Goal: Information Seeking & Learning: Learn about a topic

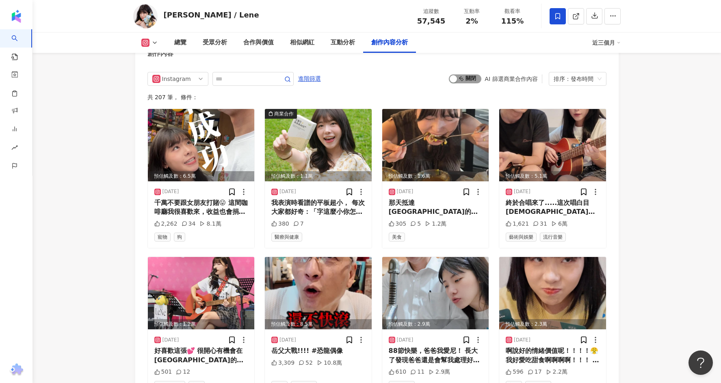
click at [467, 74] on span "啟動 關閉" at bounding box center [465, 78] width 33 height 9
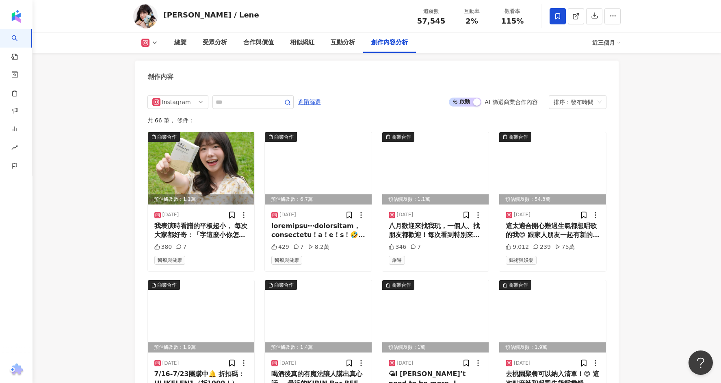
scroll to position [2489, 0]
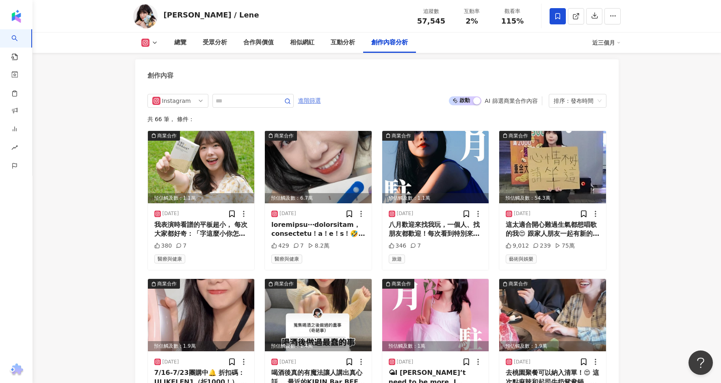
click at [306, 94] on span "進階篩選" at bounding box center [309, 100] width 23 height 13
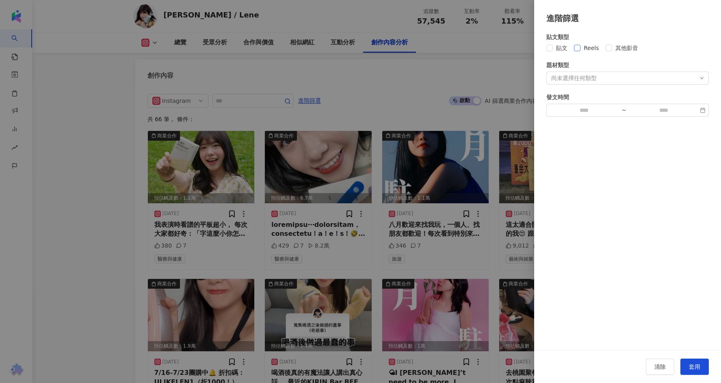
click at [586, 47] on span "Reels" at bounding box center [592, 47] width 22 height 9
click at [695, 366] on span "套用" at bounding box center [694, 366] width 11 height 7
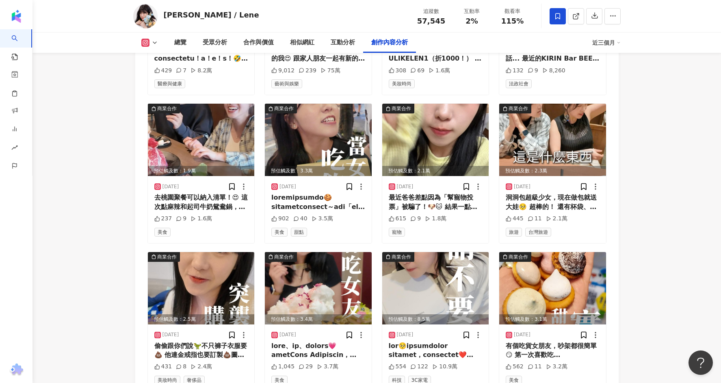
scroll to position [2670, 0]
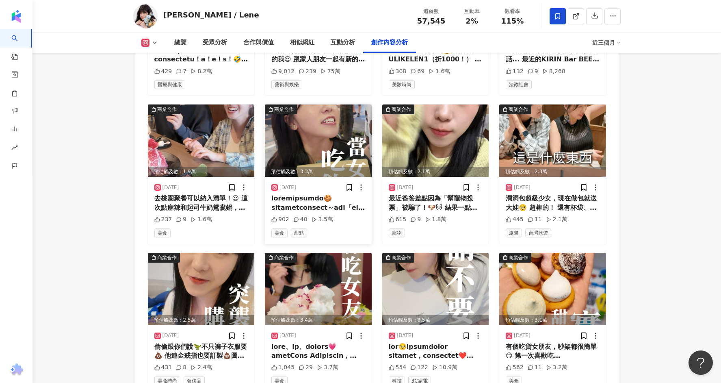
click at [349, 194] on div at bounding box center [318, 203] width 94 height 18
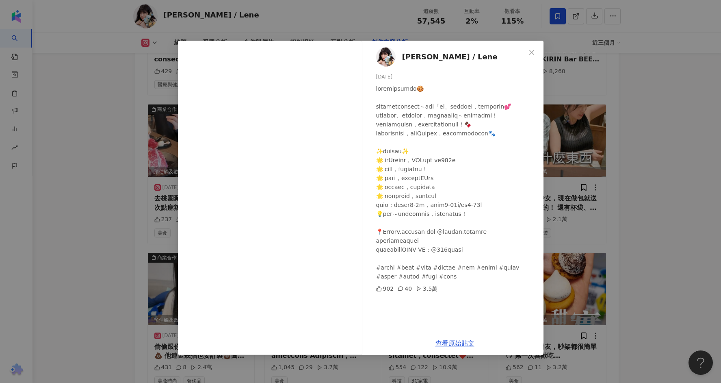
click at [619, 130] on div "曉翎 / Lene 2025/6/9 902 40 3.5萬 查看原始貼文" at bounding box center [360, 191] width 721 height 383
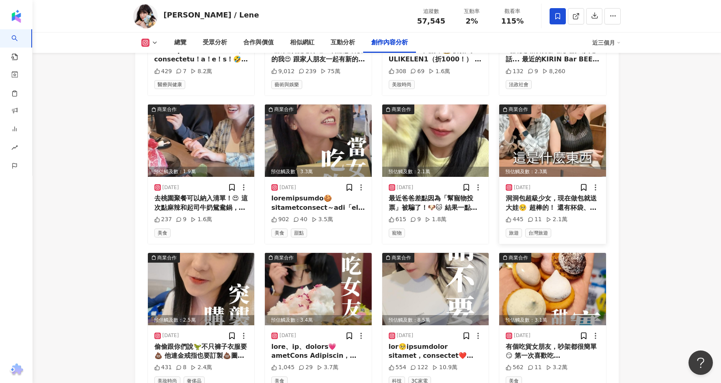
click at [537, 109] on img at bounding box center [552, 140] width 107 height 72
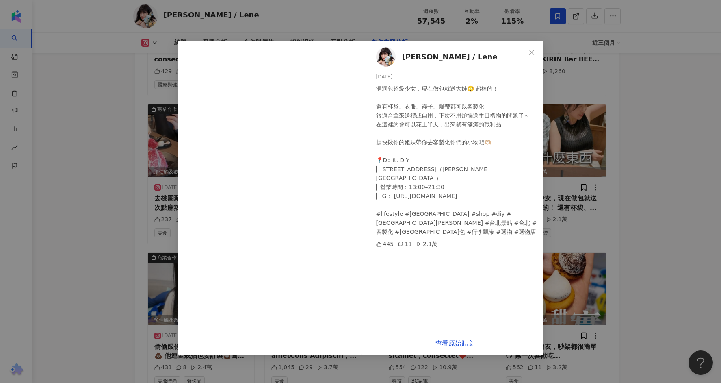
click at [569, 171] on div "曉翎 / Lene 2025/6/2 洞洞包超級少女，現在做包就送大娃🥺 超棒的！ 還有杯袋、衣服、襪子、飄帶都可以客製化 很適合拿來送禮或自用，下次不用煩惱…" at bounding box center [360, 191] width 721 height 383
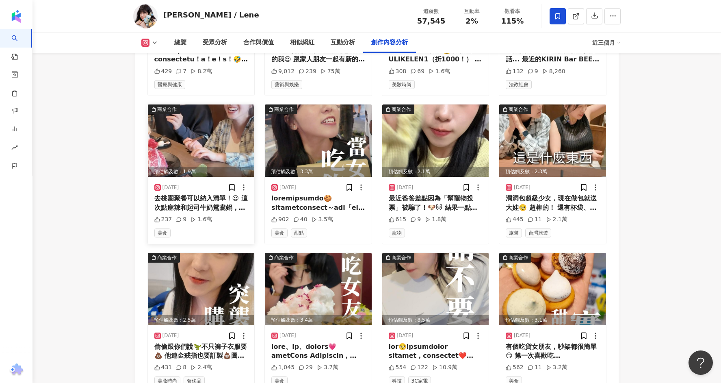
click at [215, 194] on div "去桃園聚餐可以納入清單！😍 這次點麻辣和起司牛奶鴛鴦鍋，麻而不辣＋濃郁奶香的組合超推薦👍 🥩 肉肉自由真的有夠幸福～和牛、梅花豬、霜降牛…每種都讓我涮不停！ …" at bounding box center [201, 203] width 94 height 18
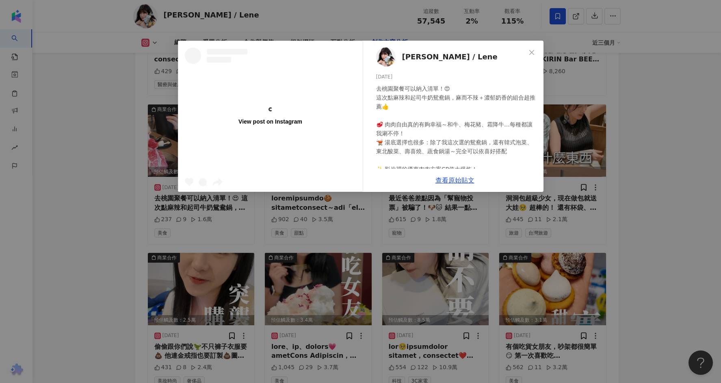
click at [519, 128] on div "去桃園聚餐可以納入清單！😍 這次點麻辣和起司牛奶鴛鴦鍋，麻而不辣＋濃郁奶香的組合超推薦👍 🥩 肉肉自由真的有夠幸福～和牛、梅花豬、霜降牛…每種都讓我涮不停！ …" at bounding box center [456, 182] width 161 height 197
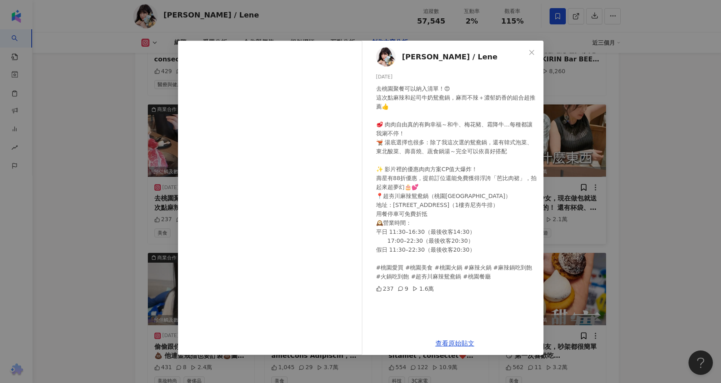
click at [559, 127] on div "曉翎 / Lene 2025/6/19 去桃園聚餐可以納入清單！😍 這次點麻辣和起司牛奶鴛鴦鍋，麻而不辣＋濃郁奶香的組合超推薦👍 🥩 肉肉自由真的有夠幸福～和…" at bounding box center [360, 191] width 721 height 383
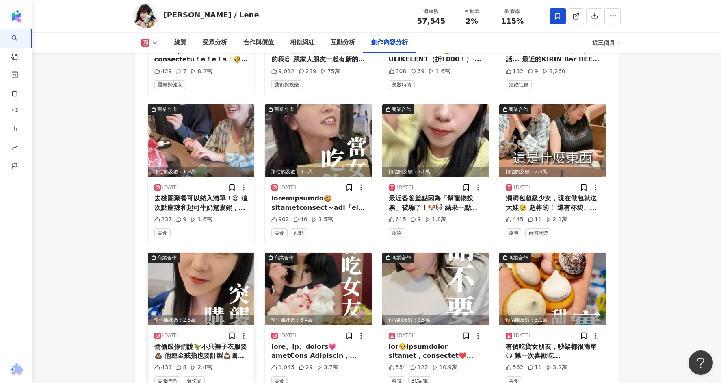
click at [192, 288] on img at bounding box center [201, 289] width 107 height 72
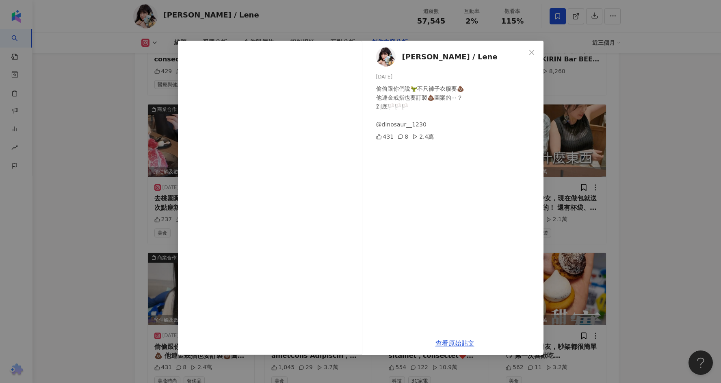
click at [623, 103] on div "曉翎 / Lene 2025/5/28 偷偷跟你們說🦖不只褲子衣服要💩 他連金戒指也要訂製💩圖案的⋯？ 到底🏳️🏳️🏳️ @dinosaur__1230 43…" at bounding box center [360, 191] width 721 height 383
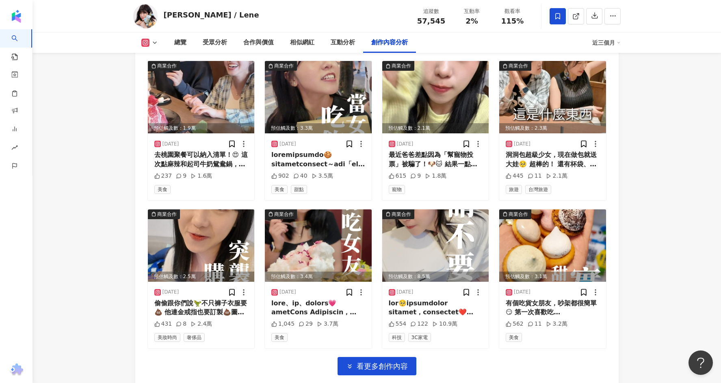
scroll to position [2716, 0]
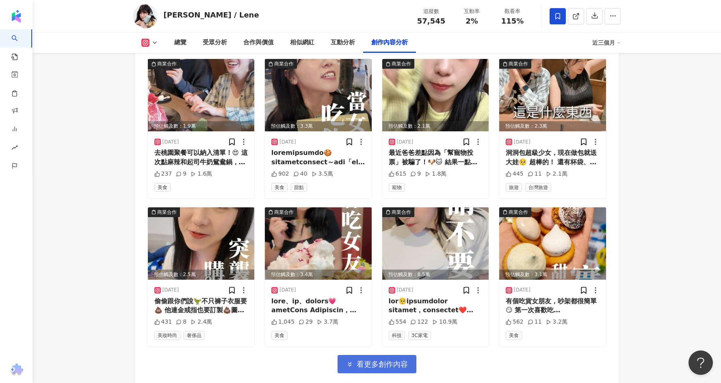
click at [386, 360] on span "看更多創作內容" at bounding box center [382, 364] width 51 height 9
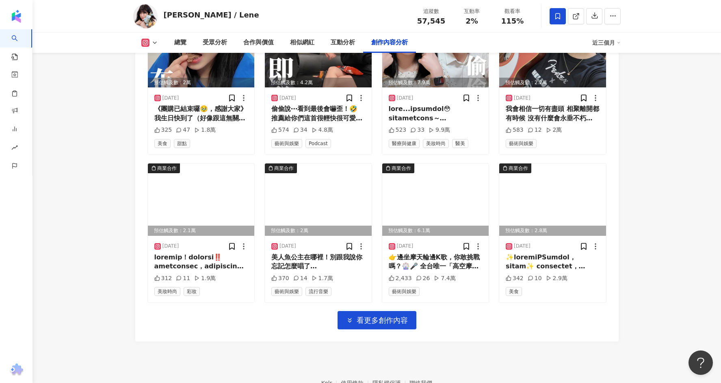
scroll to position [3230, 0]
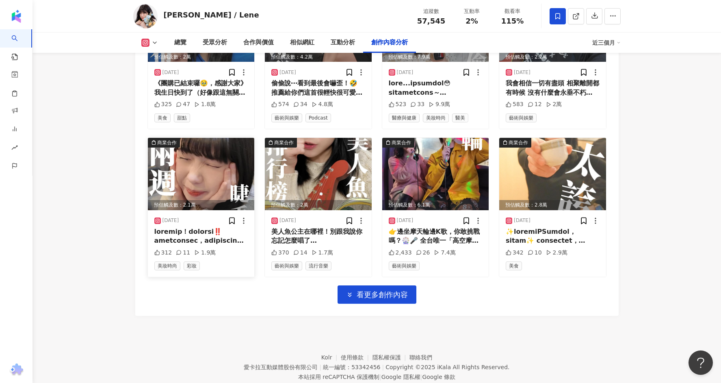
click at [226, 227] on div at bounding box center [201, 236] width 94 height 18
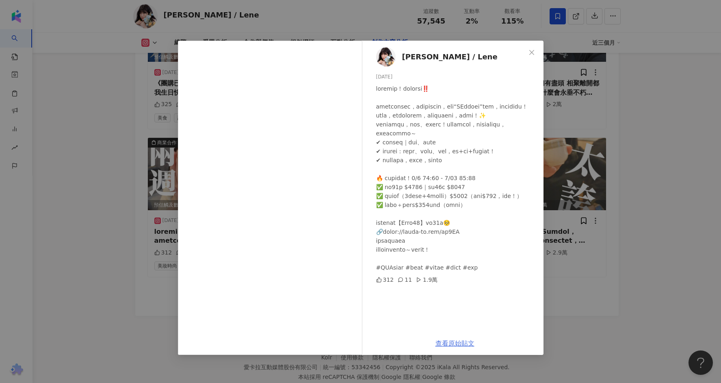
click at [445, 344] on link "查看原始貼文" at bounding box center [455, 343] width 39 height 8
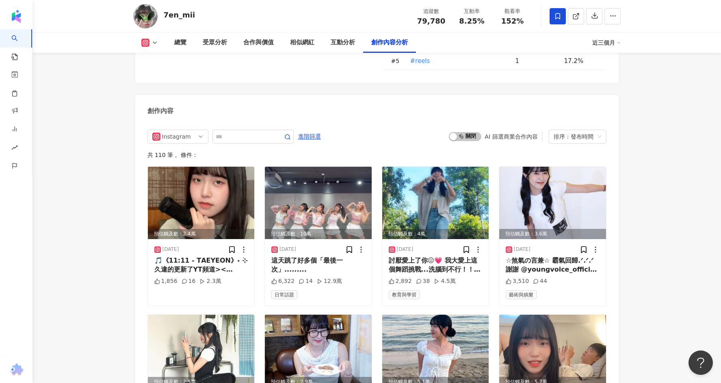
scroll to position [2507, 0]
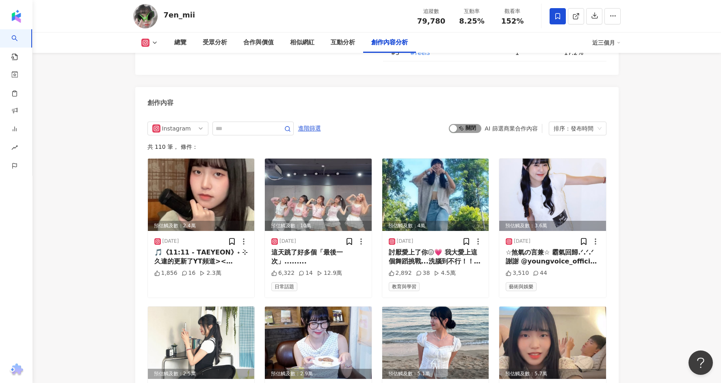
click at [477, 124] on span "啟動 關閉" at bounding box center [465, 128] width 33 height 9
click at [564, 122] on div "排序：發布時間" at bounding box center [574, 128] width 41 height 13
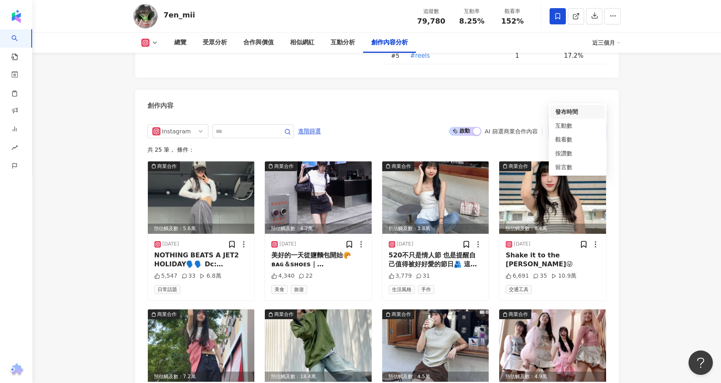
click at [528, 124] on div "Instagram 進階篩選 啟動 關閉 AI 篩選商業合作內容 排序：發布時間 共 25 筆 ， 條件： 商業合作 預估觸及數：5.6萬 2025/7/8 …" at bounding box center [377, 373] width 459 height 499
click at [311, 125] on span "進階篩選" at bounding box center [309, 131] width 23 height 13
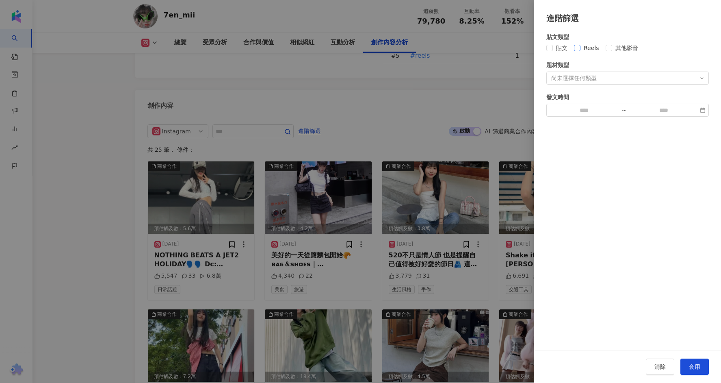
click at [599, 49] on span "Reels" at bounding box center [592, 47] width 22 height 9
click at [703, 377] on div "清除 套用" at bounding box center [627, 366] width 187 height 33
click at [701, 369] on button "套用" at bounding box center [695, 366] width 28 height 16
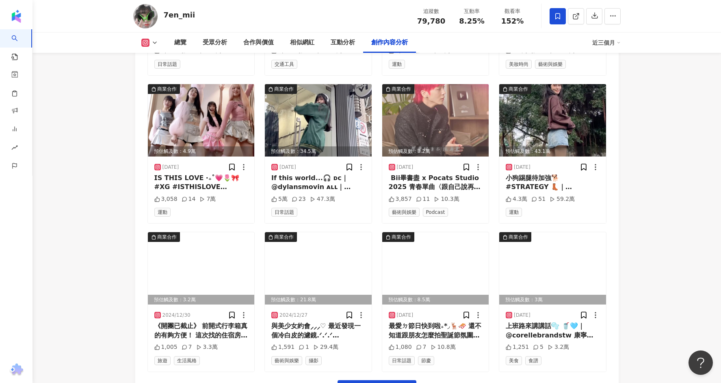
scroll to position [2740, 0]
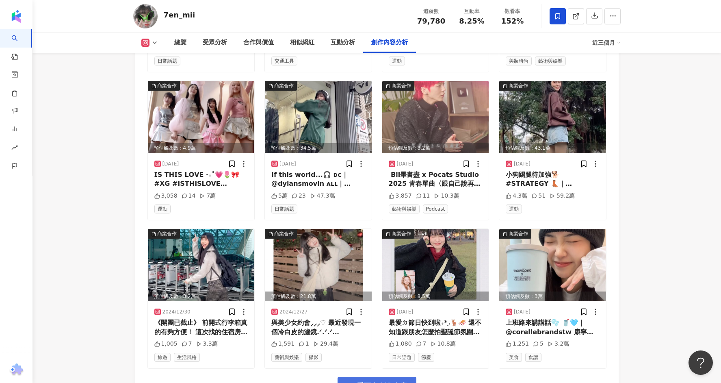
click at [376, 381] on span "看更多創作內容" at bounding box center [382, 385] width 51 height 9
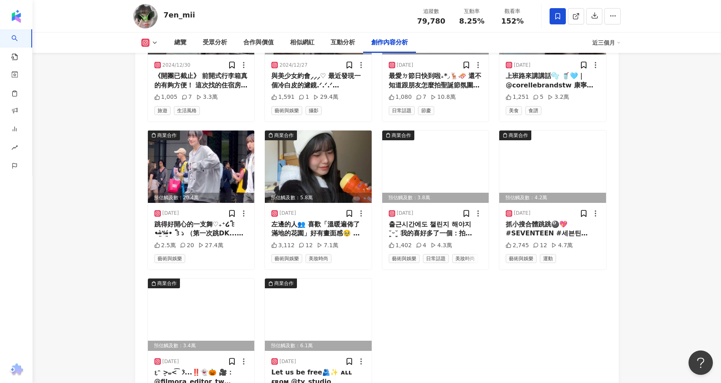
scroll to position [2762, 0]
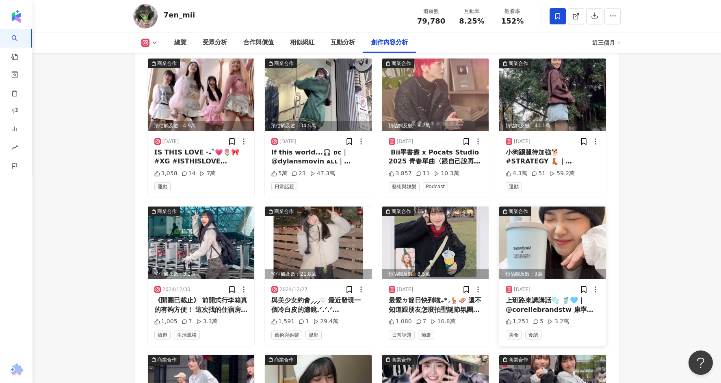
click at [550, 208] on img at bounding box center [552, 242] width 107 height 72
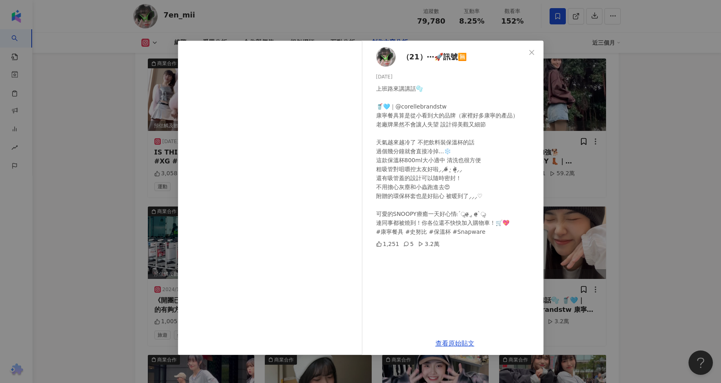
click at [637, 107] on div "（21）⋯🚀訊號🈚️ 2024/12/17 上班路來講講話🫧 🥤🩵｜@corellebrandstw 康寧餐具算是從小看到大的品牌（家裡好多康寧的產品） 老廠…" at bounding box center [360, 191] width 721 height 383
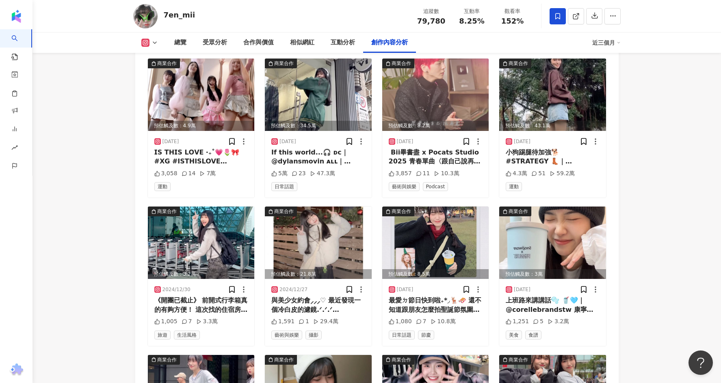
scroll to position [2715, 0]
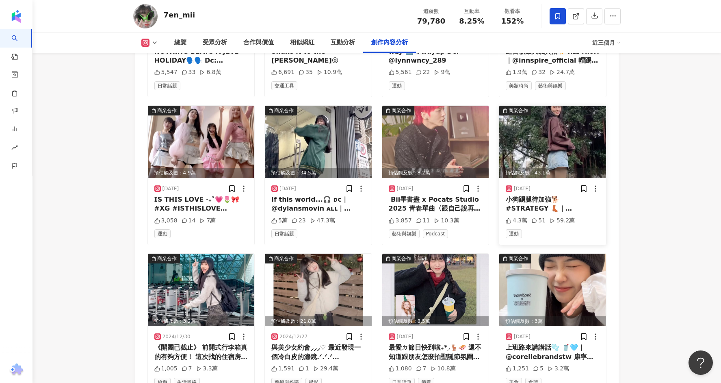
click at [577, 110] on img at bounding box center [552, 142] width 107 height 72
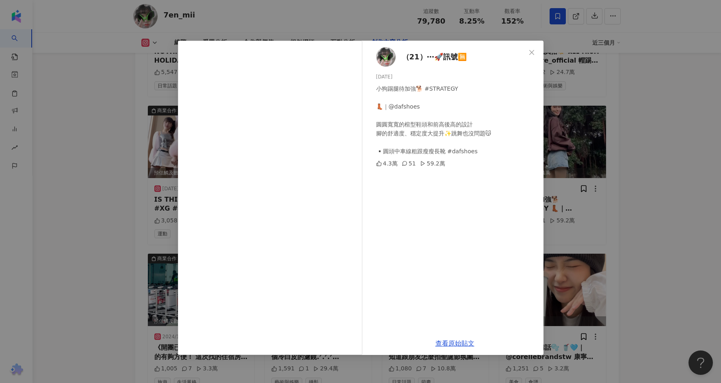
click at [628, 132] on div "（21）⋯🚀訊號🈚️ 2025/1/4 小狗踢腿待加強🐕 #STRATEGY 👢｜@dafshoes 圓圓寬寬的楦型鞋頭和前高後高的設計 腳的舒適度、穩定度大…" at bounding box center [360, 191] width 721 height 383
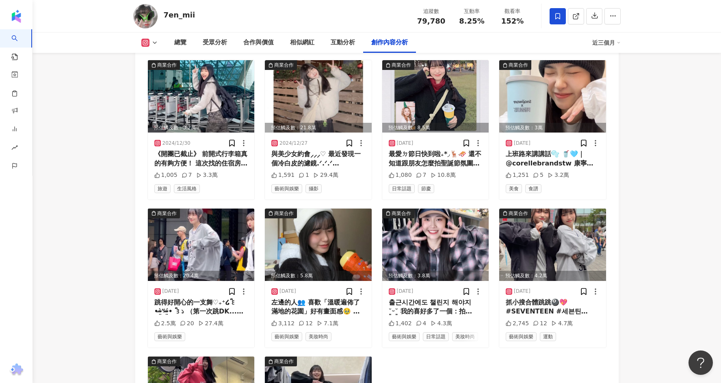
scroll to position [2888, 0]
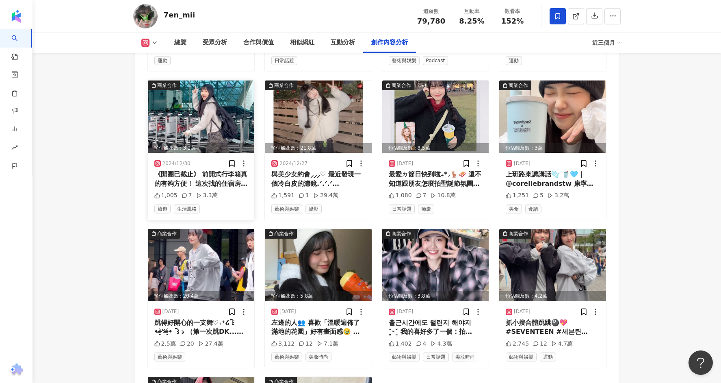
click at [206, 83] on img at bounding box center [201, 116] width 107 height 72
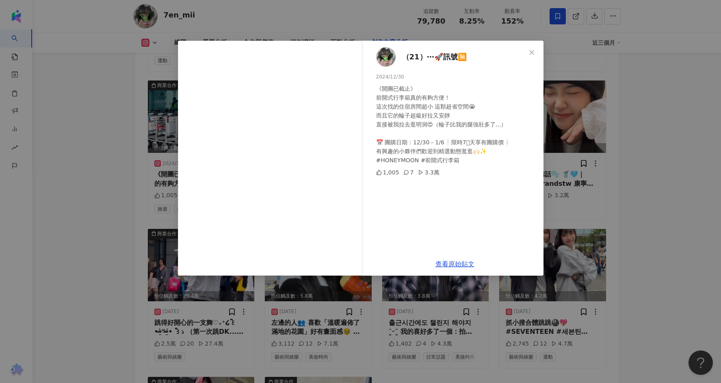
click at [605, 99] on div "（21）⋯🚀訊號🈚️ 2024/12/30 《開團已截止》 前開式行李箱真的有夠方便！ 這次找的住宿房間超小 這顆超省空間😭 而且它的輪子超級好拉又安靜 直接…" at bounding box center [360, 191] width 721 height 383
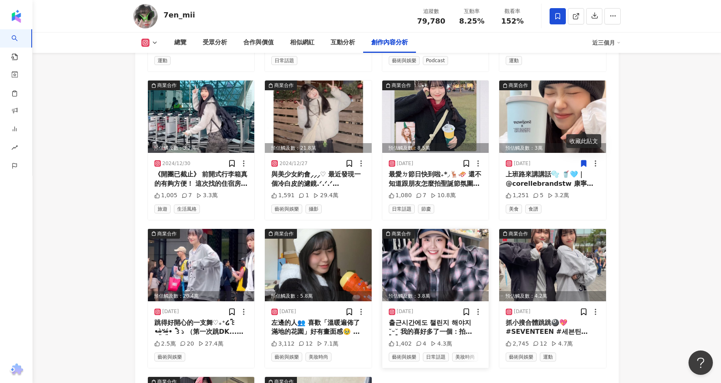
click at [428, 237] on img at bounding box center [435, 265] width 107 height 72
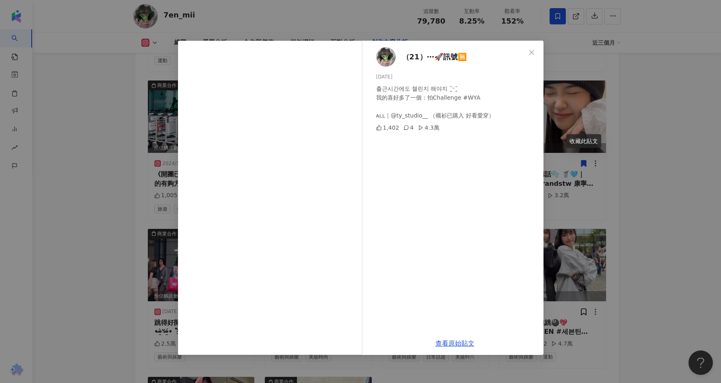
click at [663, 109] on div "（21）⋯🚀訊號🈚️ 2024/12/3 출근시간에도 챌린지 해야지 ˘͈ᵕ˘͈ 我的喜好多了一個：拍Challenge #WYA ᴀʟʟ｜@ty_stud…" at bounding box center [360, 191] width 721 height 383
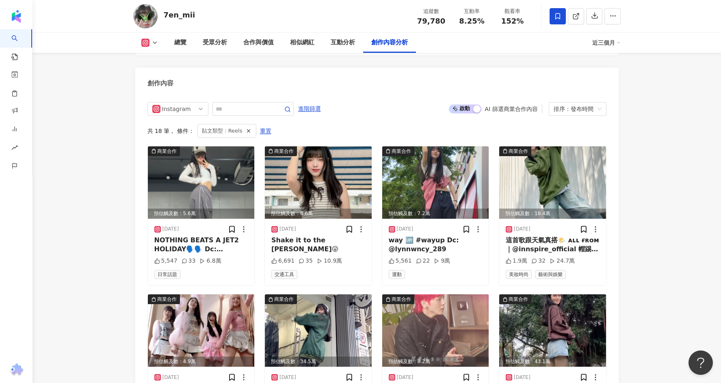
scroll to position [2522, 0]
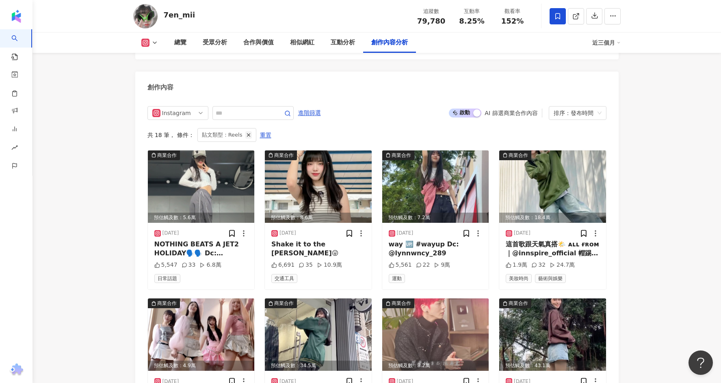
click at [246, 132] on icon "button" at bounding box center [249, 135] width 6 height 6
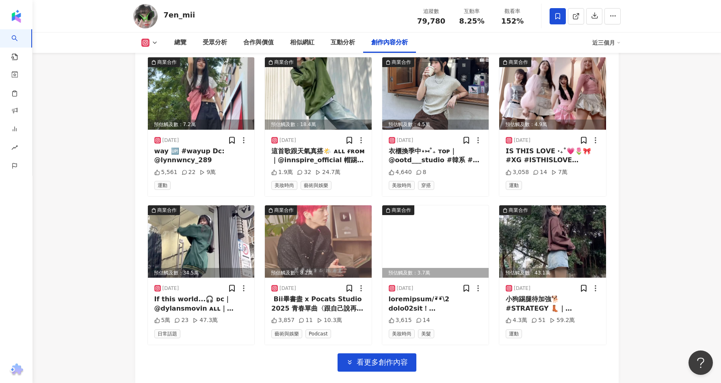
scroll to position [2760, 0]
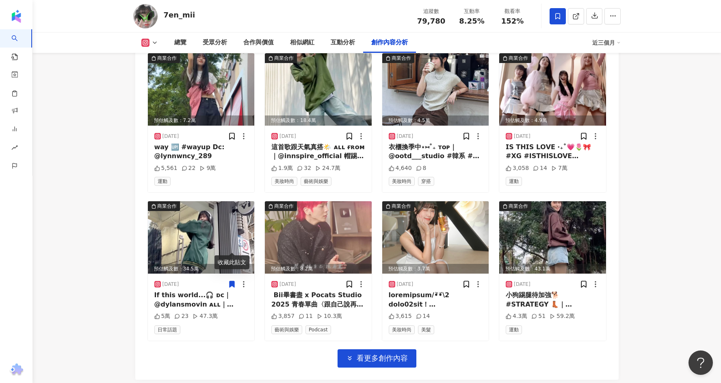
click at [399, 309] on div "商業合作 預估觸及數：5.6萬 2025/7/8 NOTHING BEATS A JET2 HOLIDAY🗣️🗣️ Dc: @paco_rayane 5,54…" at bounding box center [377, 136] width 459 height 462
click at [363, 336] on div "Instagram 進階篩選 啟動 關閉 AI 篩選商業合作內容 排序：發布時間 共 25 筆 ， 條件： 商業合作 預估觸及數：5.6萬 2025/7/8 …" at bounding box center [377, 119] width 484 height 519
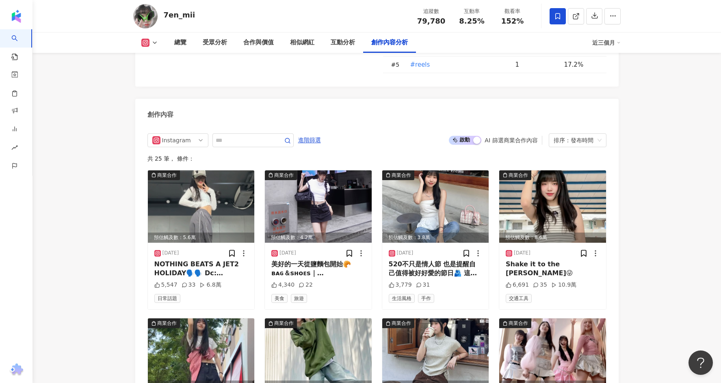
scroll to position [2493, 0]
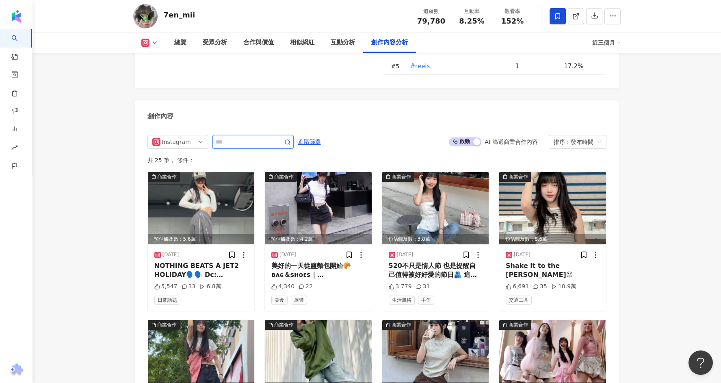
click at [238, 137] on input "text" at bounding box center [244, 142] width 57 height 10
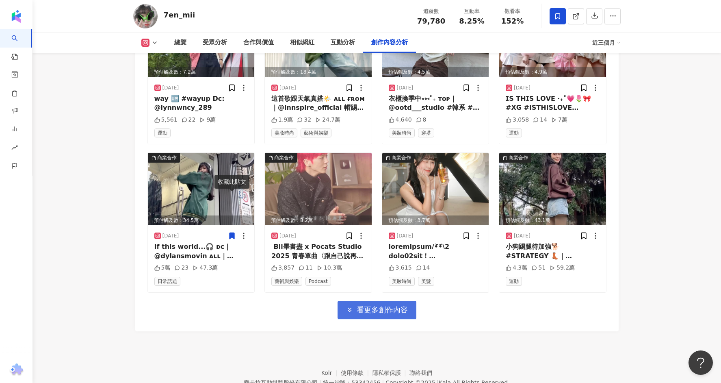
click at [402, 305] on span "看更多創作內容" at bounding box center [382, 309] width 51 height 9
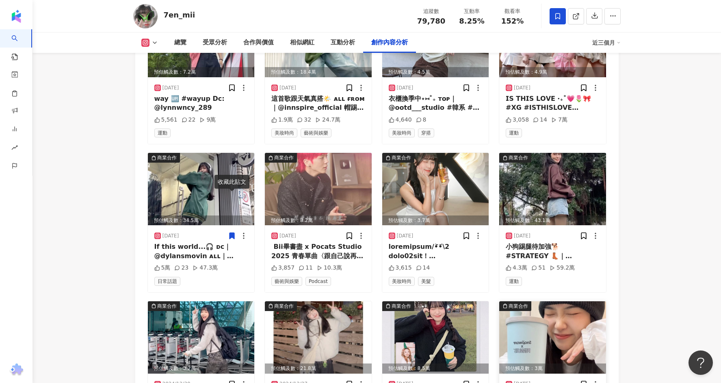
click at [546, 309] on img at bounding box center [552, 337] width 107 height 72
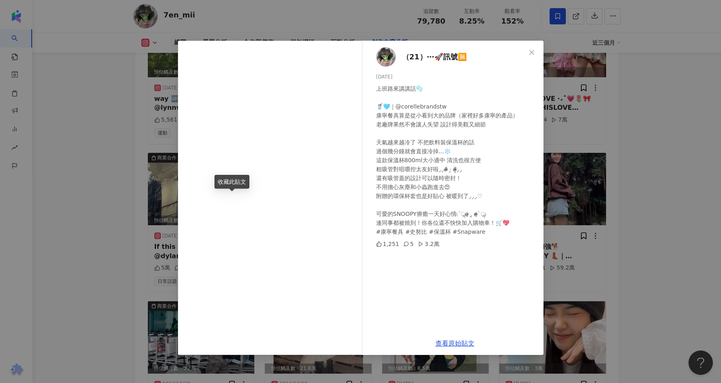
click at [613, 63] on div "（21）⋯🚀訊號🈚️ 2024/12/17 上班路來講講話🫧 🥤🩵｜@corellebrandstw 康寧餐具算是從小看到大的品牌（家裡好多康寧的產品） 老廠…" at bounding box center [360, 191] width 721 height 383
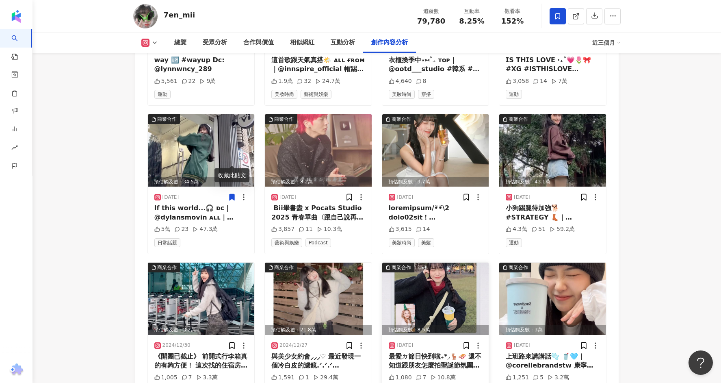
scroll to position [2778, 0]
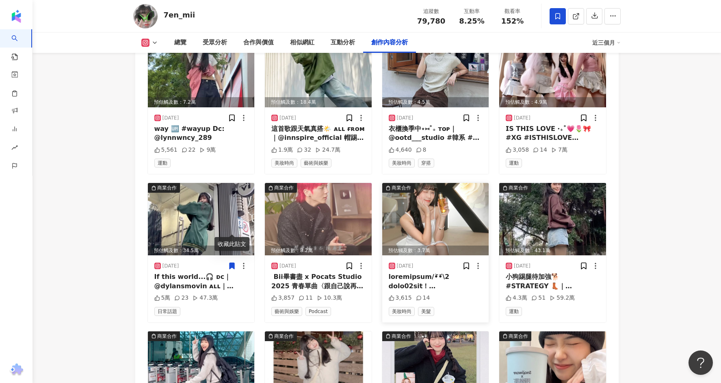
click at [431, 183] on img at bounding box center [435, 219] width 107 height 72
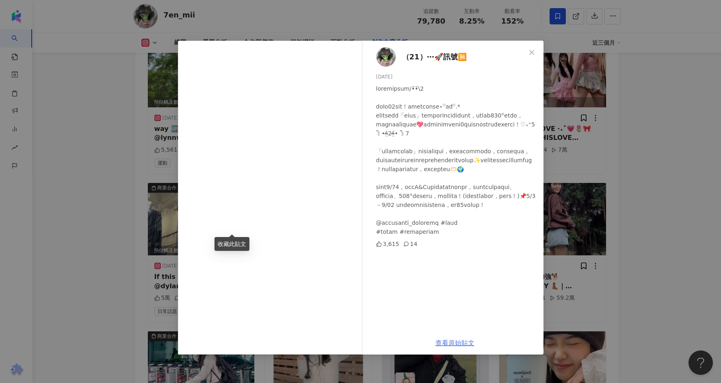
click at [440, 344] on link "查看原始貼文" at bounding box center [455, 343] width 39 height 8
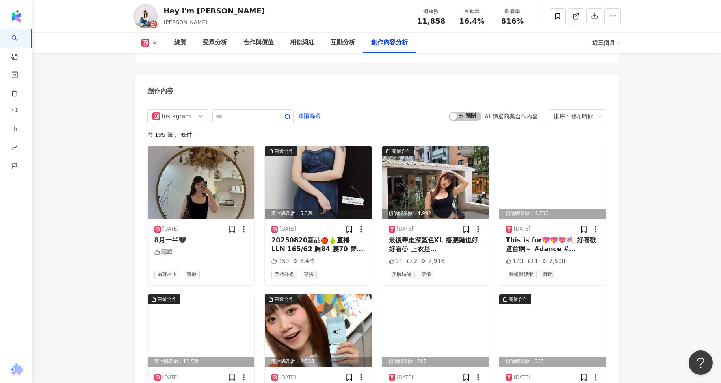
scroll to position [2341, 0]
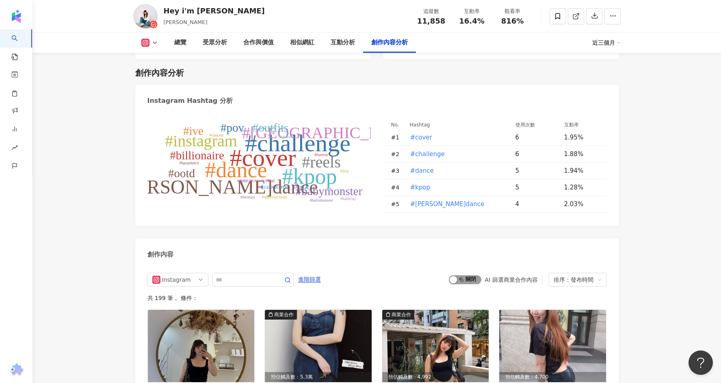
click at [479, 275] on span "啟動 關閉" at bounding box center [465, 279] width 33 height 9
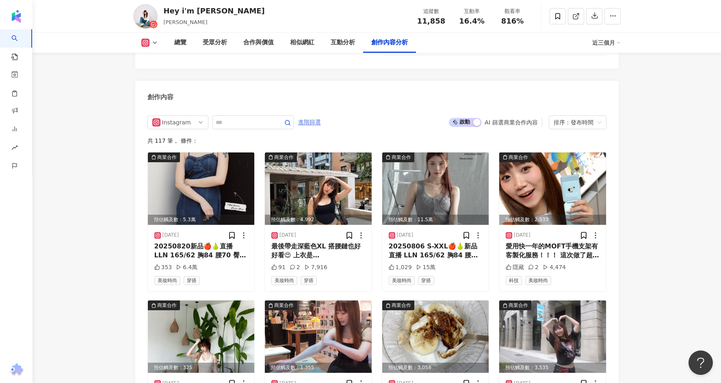
click at [308, 116] on span "進階篩選" at bounding box center [309, 122] width 23 height 13
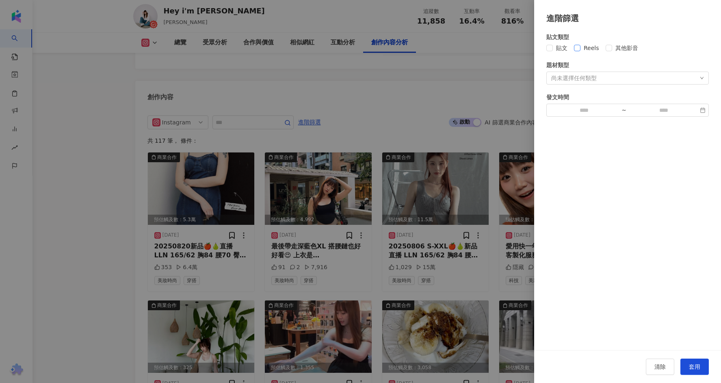
click at [590, 50] on span "Reels" at bounding box center [592, 47] width 22 height 9
click at [695, 365] on span "套用" at bounding box center [694, 366] width 11 height 7
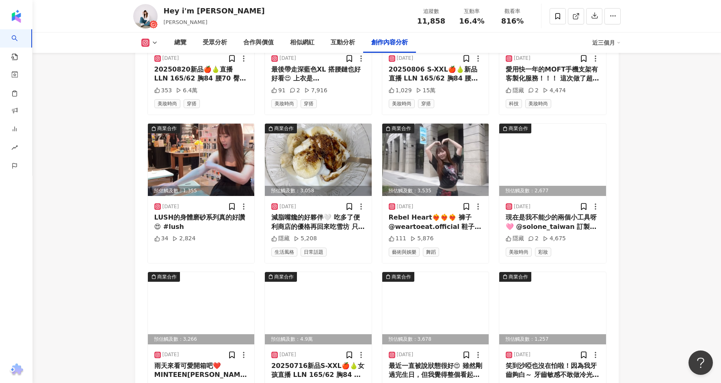
scroll to position [2684, 0]
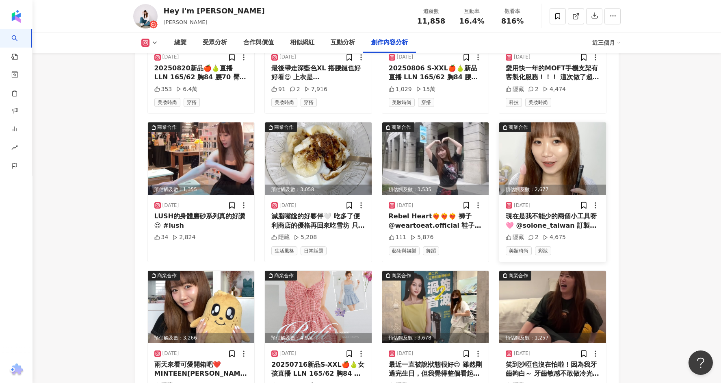
click at [583, 212] on div "現在是我不能少的兩個小工具呀🩷 @solone_taiwan 訂製隨身矽膠暈染刷 @[DOMAIN_NAME] ”Silk Dew“ 絲露 果凍手指氣墊" at bounding box center [553, 221] width 94 height 18
